Goal: Task Accomplishment & Management: Manage account settings

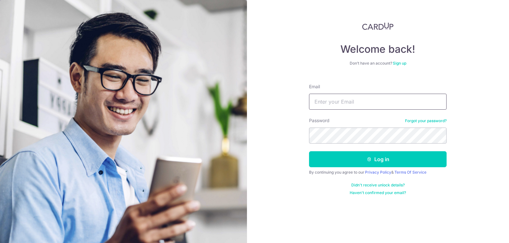
click at [350, 102] on input "Email" at bounding box center [378, 102] width 138 height 16
paste input "[PERSON_NAME][EMAIL_ADDRESS][DOMAIN_NAME]"
type input "[PERSON_NAME][EMAIL_ADDRESS][DOMAIN_NAME]"
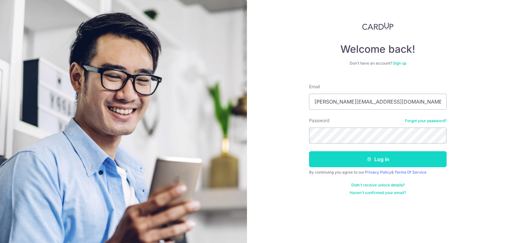
click at [357, 159] on button "Log in" at bounding box center [378, 159] width 138 height 16
